Goal: Navigation & Orientation: Go to known website

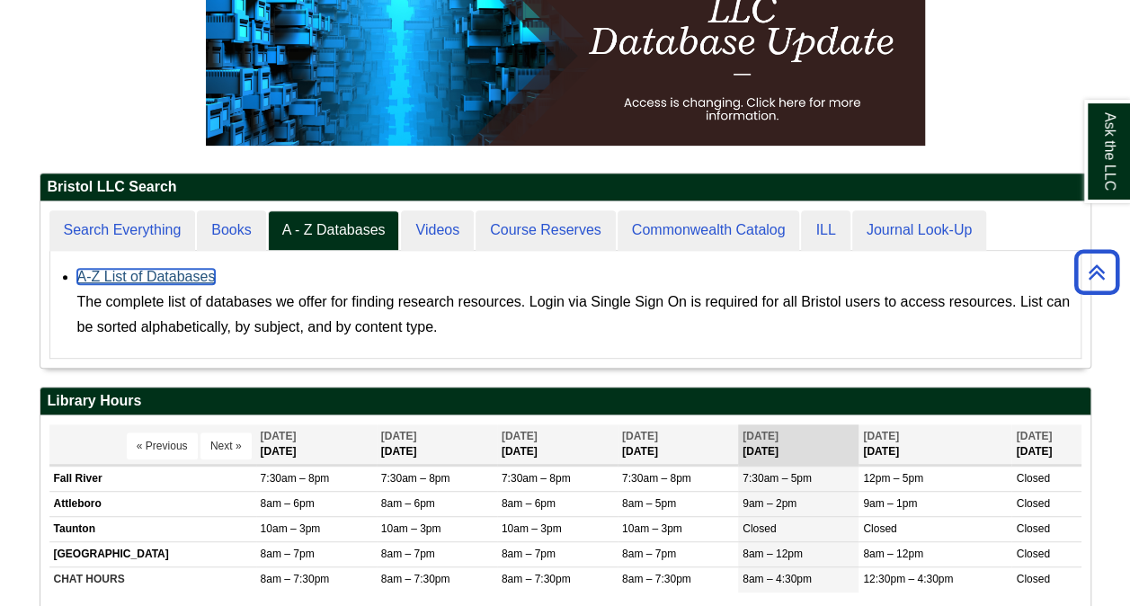
scroll to position [165, 1050]
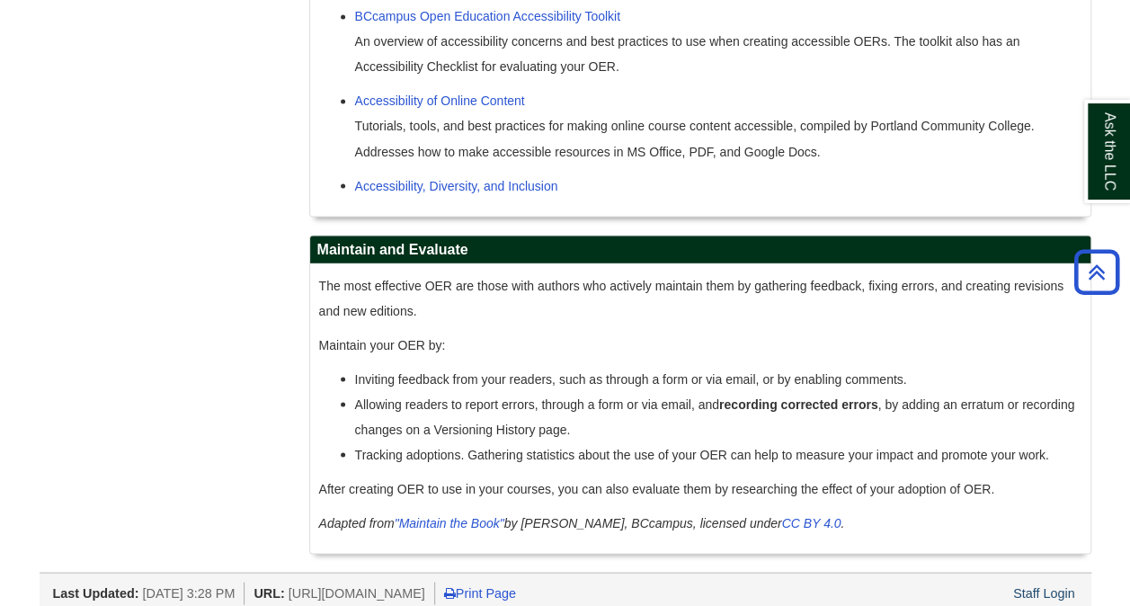
scroll to position [1593, 0]
